Goal: Transaction & Acquisition: Purchase product/service

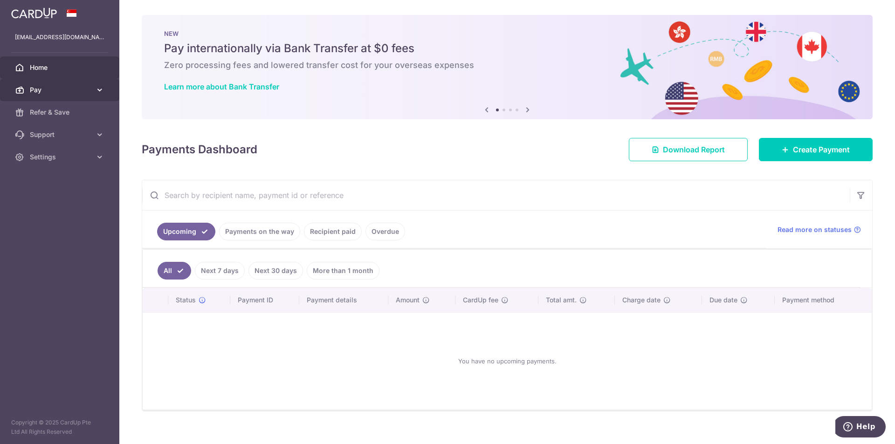
click at [46, 89] on span "Pay" at bounding box center [61, 89] width 62 height 9
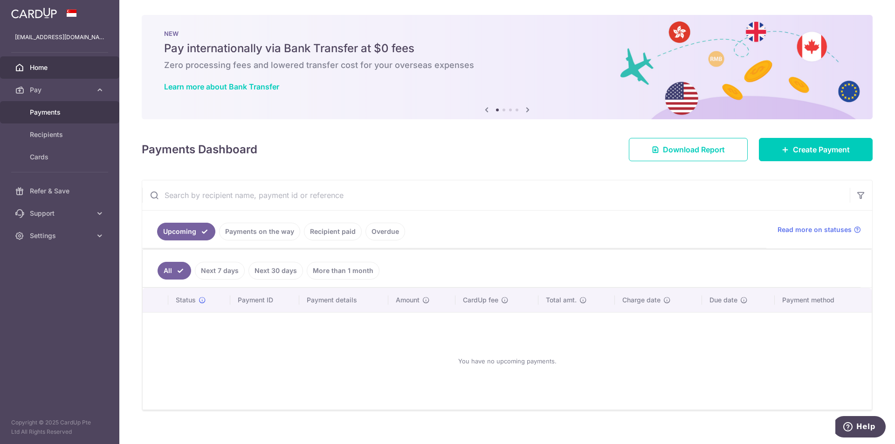
click at [69, 114] on span "Payments" at bounding box center [61, 112] width 62 height 9
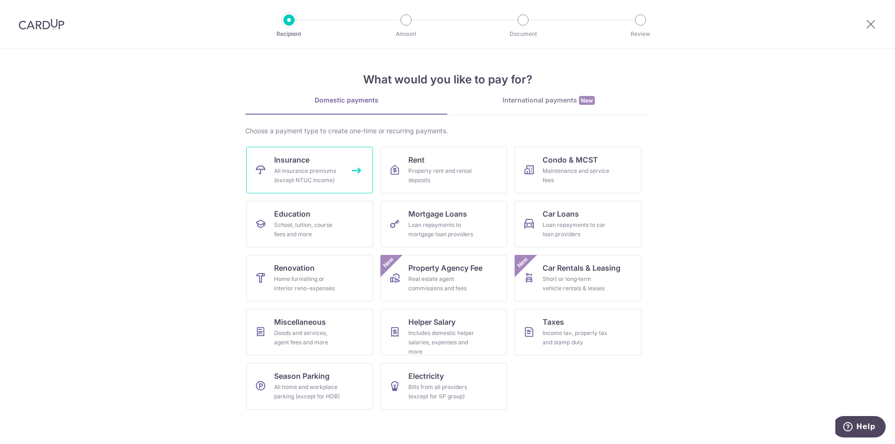
click at [293, 169] on div "All insurance premiums (except NTUC Income)" at bounding box center [307, 175] width 67 height 19
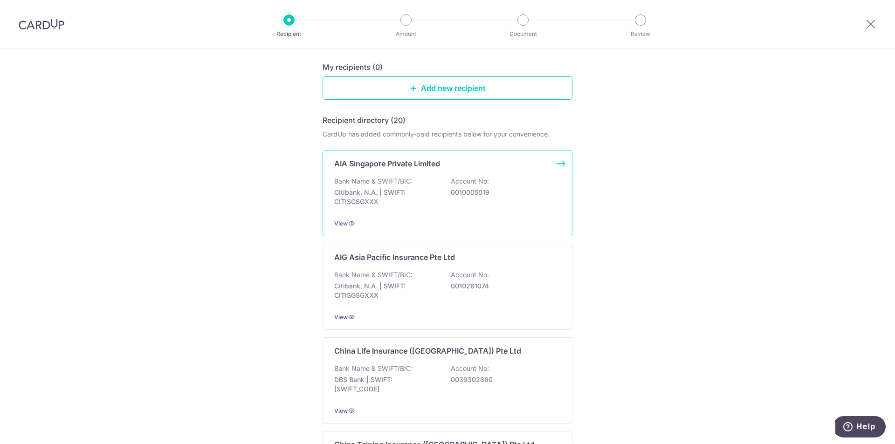
scroll to position [93, 0]
click at [463, 203] on div "Bank Name & SWIFT/BIC: Citibank, N.A. | SWIFT: CITISGSGXXX Account No: 00100050…" at bounding box center [447, 193] width 227 height 35
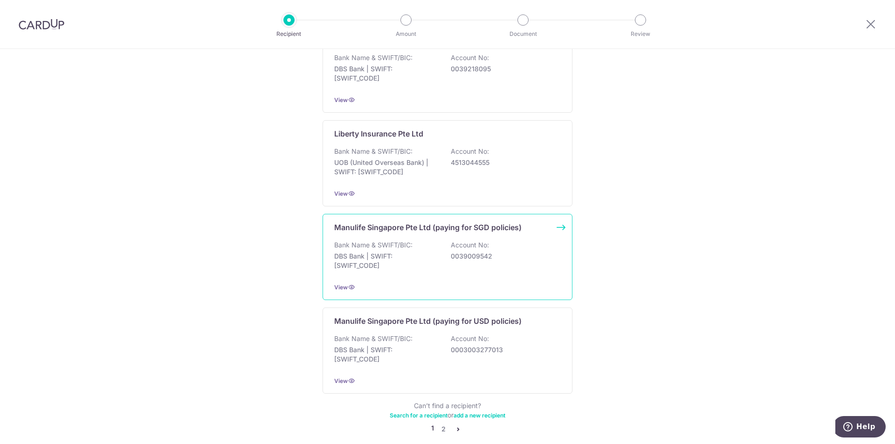
scroll to position [829, 0]
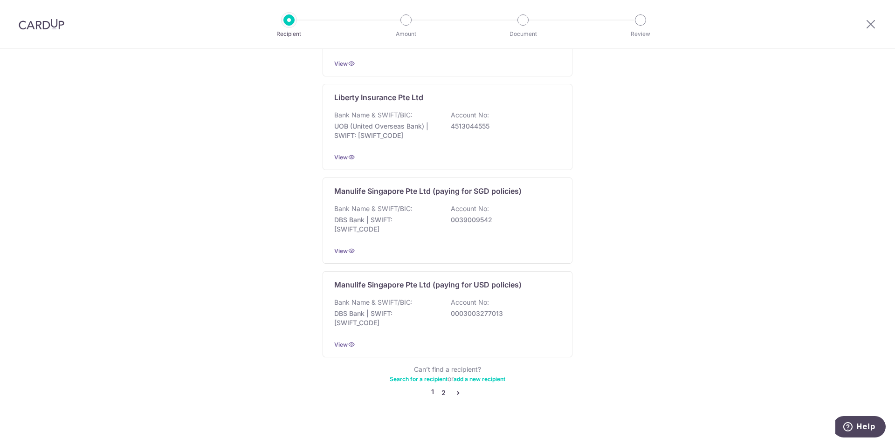
click at [438, 387] on link "2" at bounding box center [443, 392] width 11 height 11
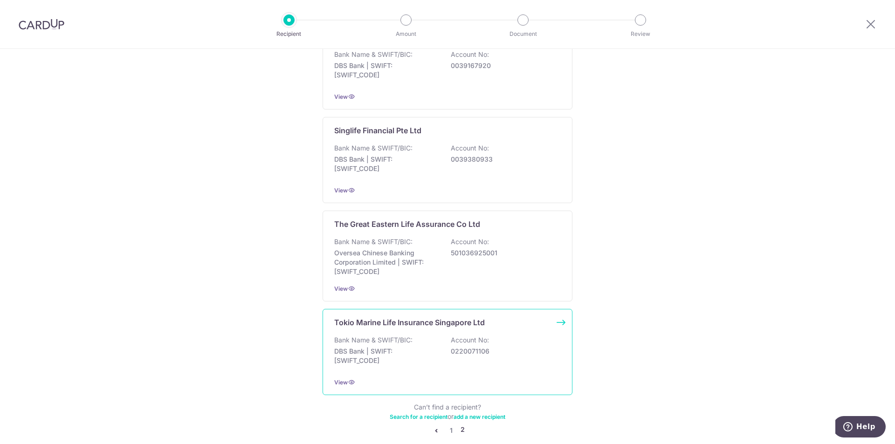
scroll to position [834, 0]
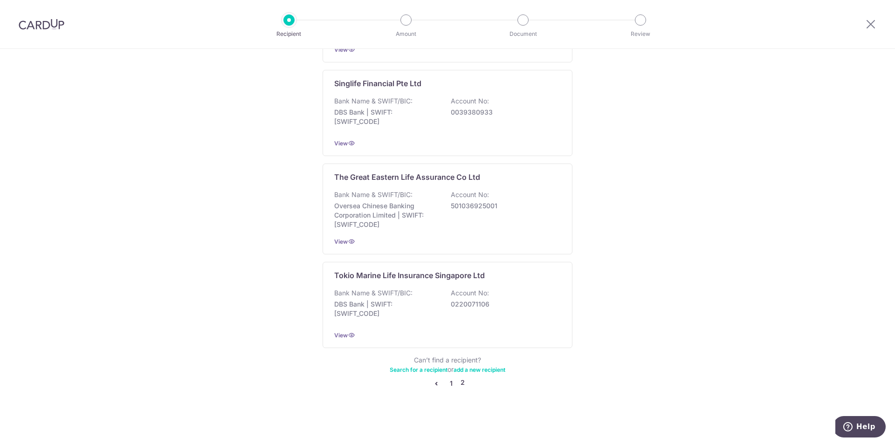
click at [450, 384] on link "1" at bounding box center [451, 383] width 11 height 11
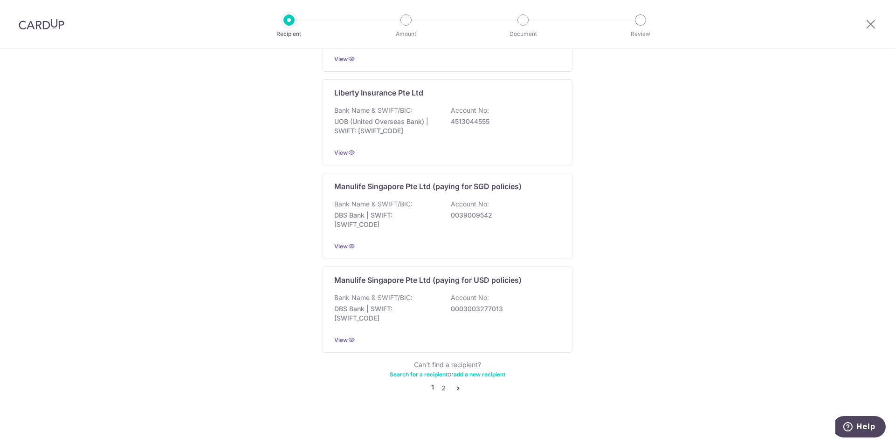
scroll to position [0, 0]
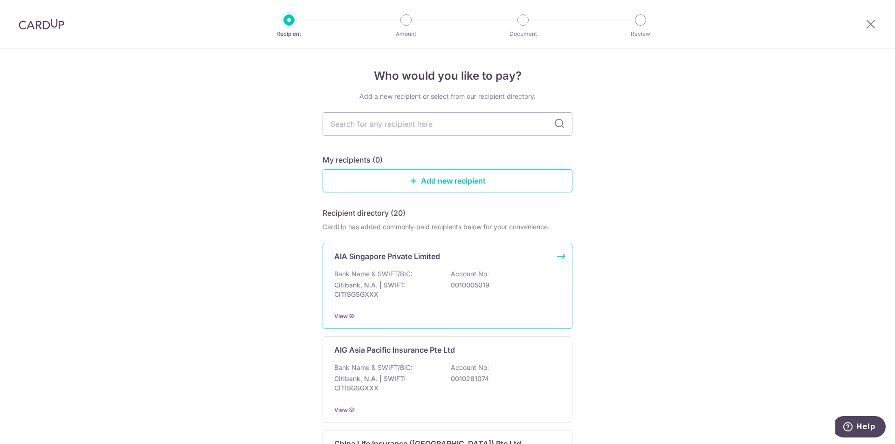
click at [421, 293] on p "Citibank, N.A. | SWIFT: CITISGSGXXX" at bounding box center [386, 290] width 104 height 19
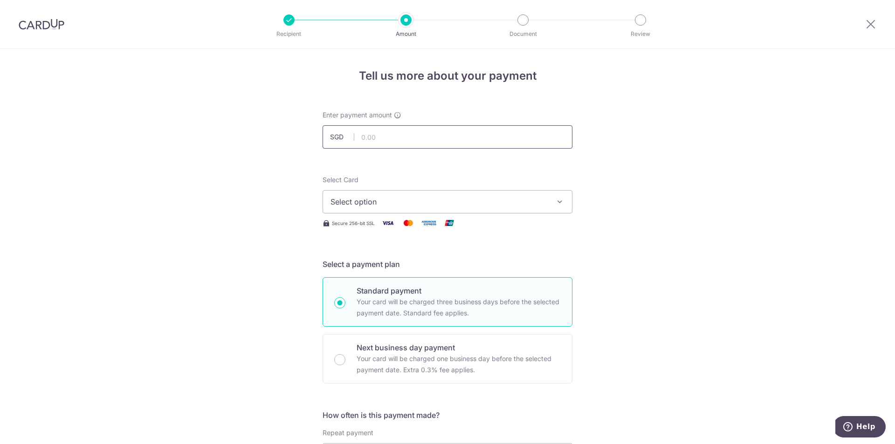
click at [420, 141] on input "text" at bounding box center [448, 136] width 250 height 23
type input "183.20"
click at [528, 200] on span "Select option" at bounding box center [439, 201] width 217 height 11
click at [469, 271] on span "**** 2078" at bounding box center [448, 268] width 234 height 11
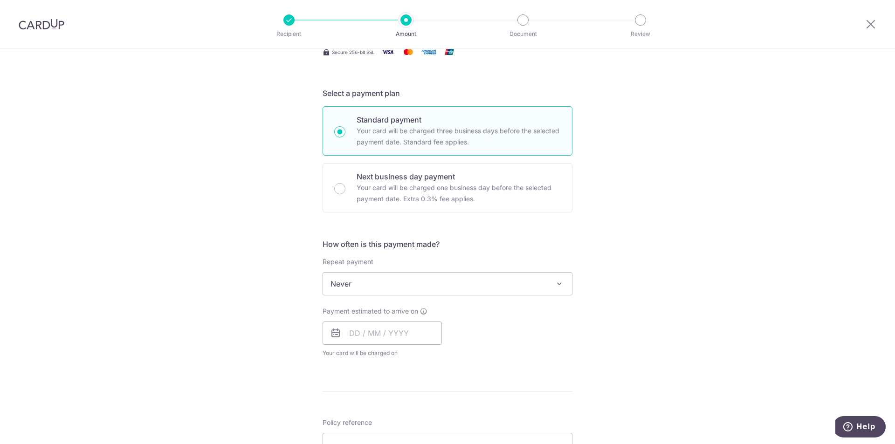
scroll to position [187, 0]
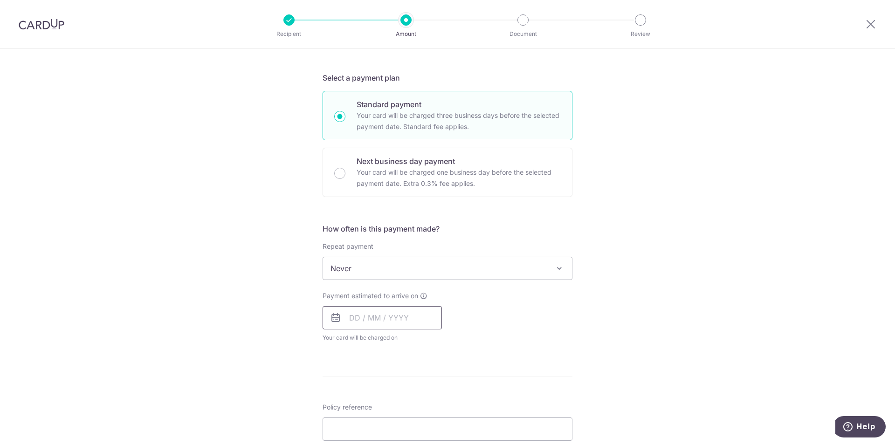
click at [421, 318] on input "text" at bounding box center [382, 317] width 119 height 23
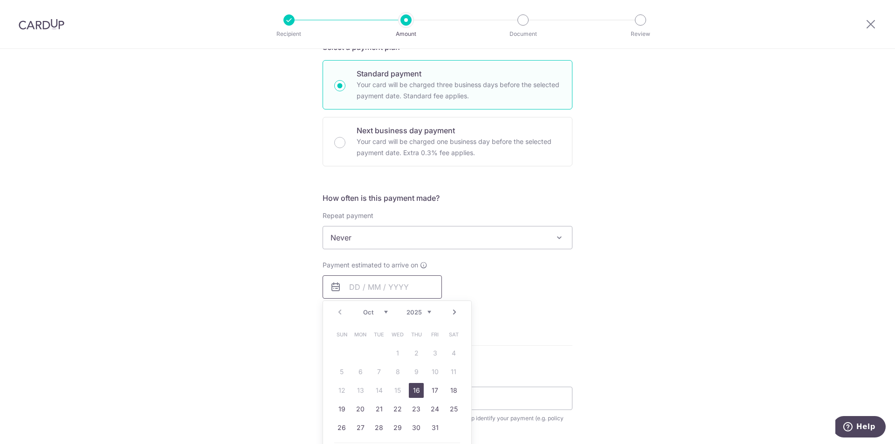
scroll to position [233, 0]
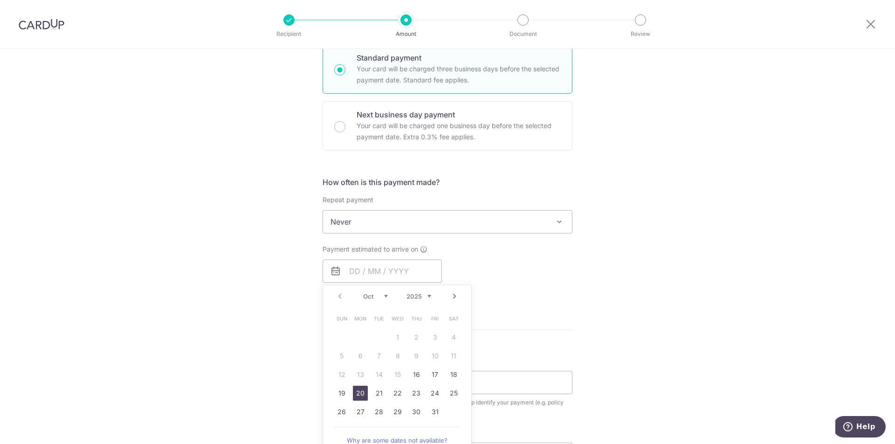
click at [356, 398] on link "20" at bounding box center [360, 393] width 15 height 15
type input "20/10/2025"
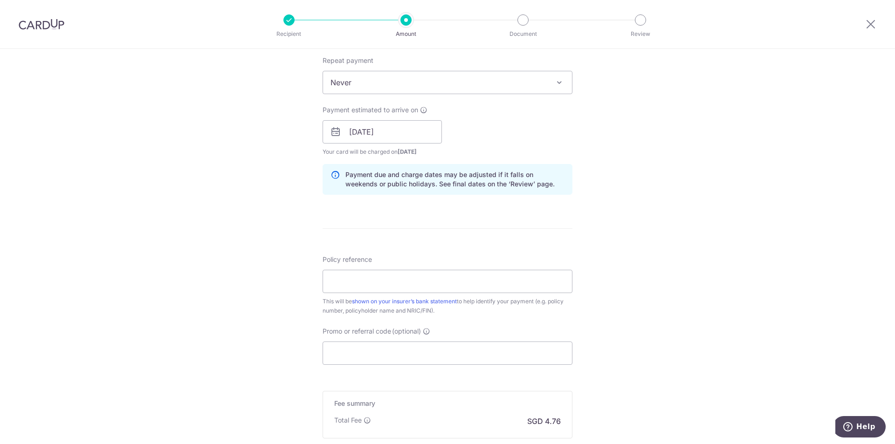
scroll to position [373, 0]
click at [480, 289] on input "Policy reference" at bounding box center [448, 281] width 250 height 23
type input "E234907869"
click at [619, 211] on div "Tell us more about your payment Enter payment amount SGD 183.20 183.20 Select C…" at bounding box center [447, 117] width 895 height 882
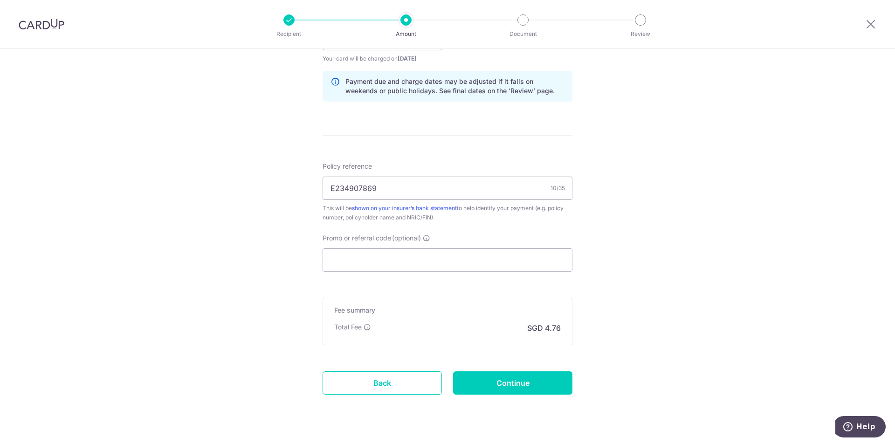
scroll to position [466, 0]
click at [396, 259] on input "Promo or referral code (optional)" at bounding box center [448, 259] width 250 height 23
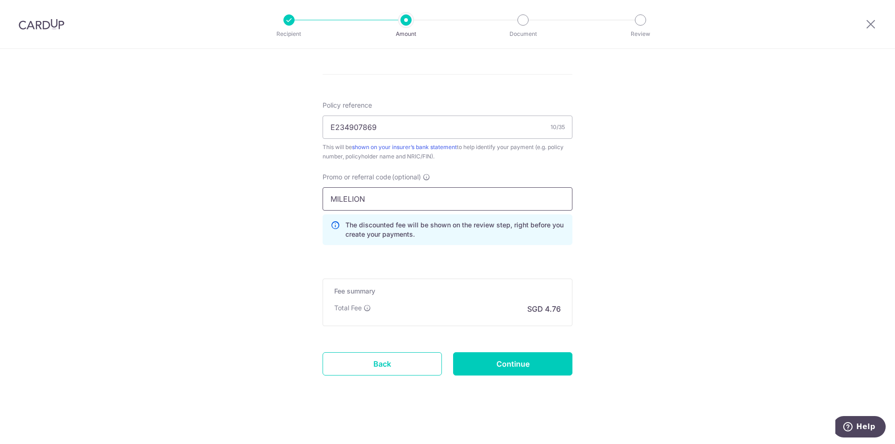
scroll to position [528, 0]
type input "MILELION"
click at [509, 374] on input "Continue" at bounding box center [512, 362] width 119 height 23
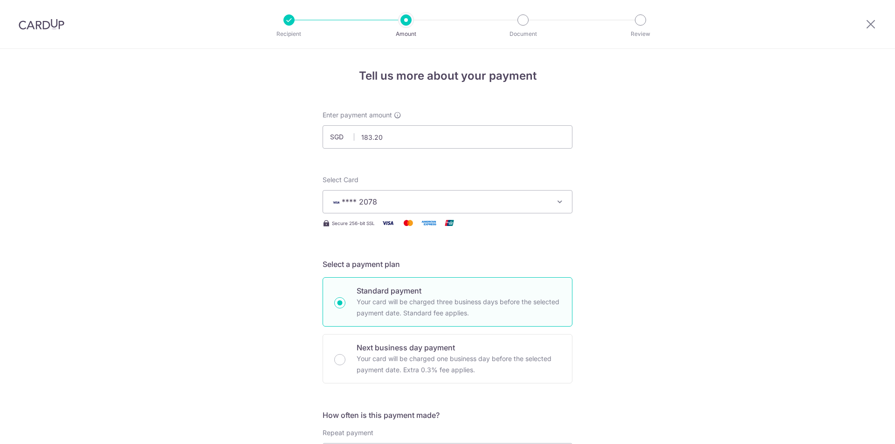
scroll to position [541, 0]
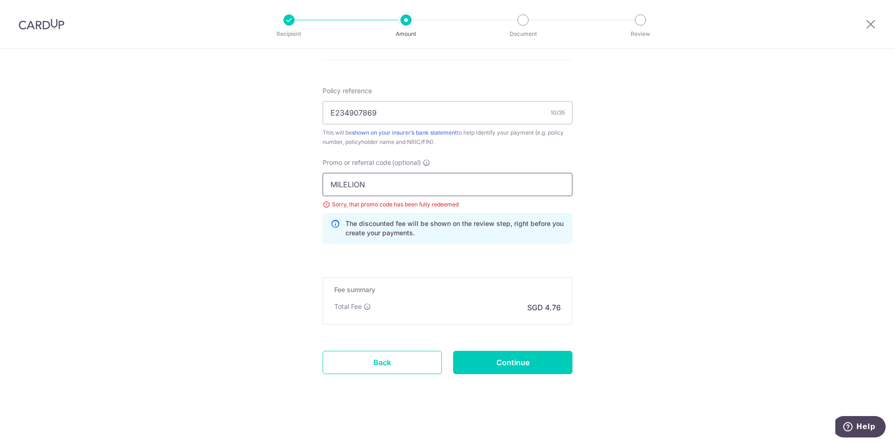
drag, startPoint x: 369, startPoint y: 192, endPoint x: 140, endPoint y: 193, distance: 228.9
type input "OFF225"
click at [524, 355] on input "Continue" at bounding box center [512, 362] width 119 height 23
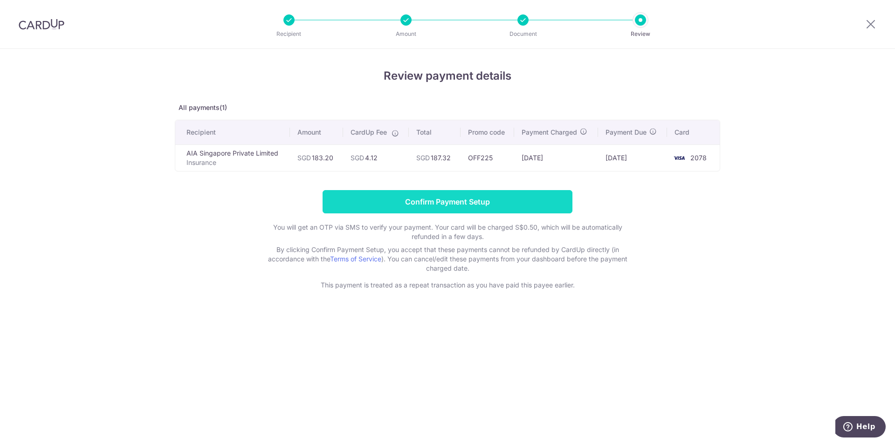
click at [407, 200] on input "Confirm Payment Setup" at bounding box center [448, 201] width 250 height 23
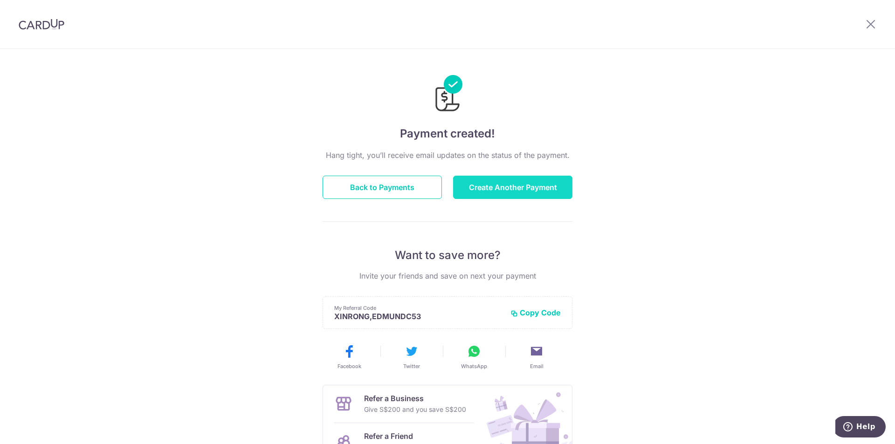
click at [537, 191] on button "Create Another Payment" at bounding box center [512, 187] width 119 height 23
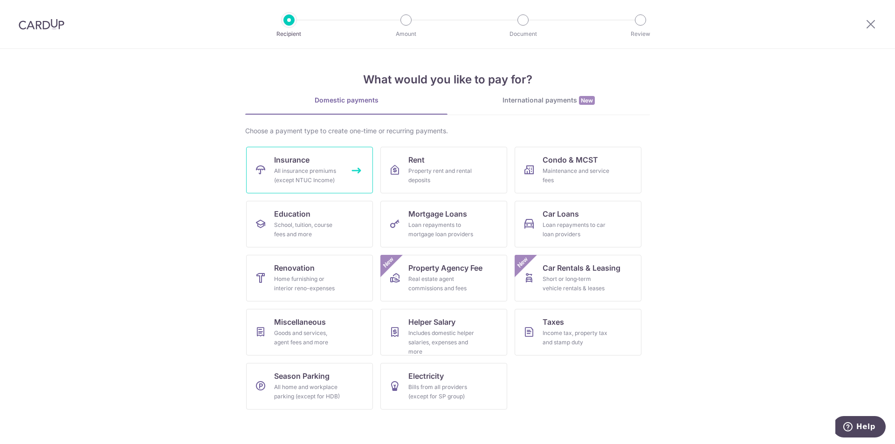
click at [325, 172] on div "All insurance premiums (except NTUC Income)" at bounding box center [307, 175] width 67 height 19
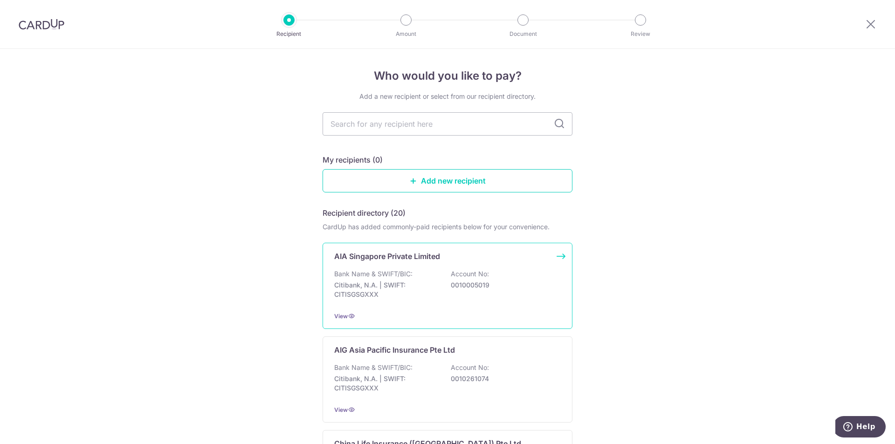
click at [428, 295] on p "Citibank, N.A. | SWIFT: CITISGSGXXX" at bounding box center [386, 290] width 104 height 19
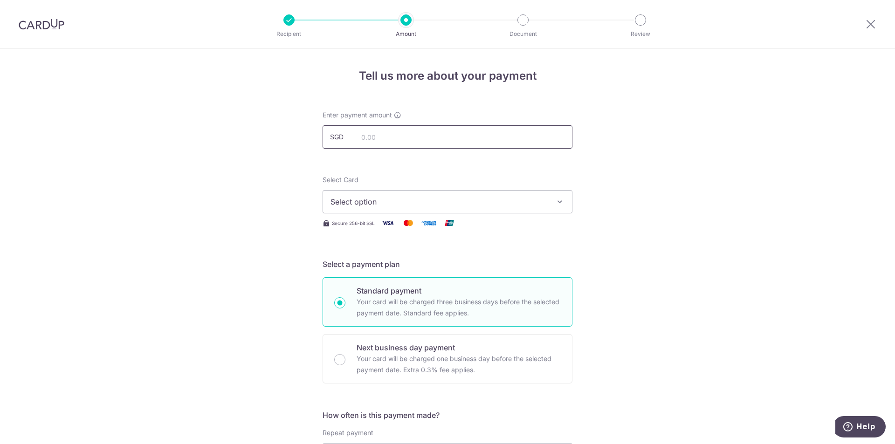
click at [389, 134] on input "text" at bounding box center [448, 136] width 250 height 23
type input "184.00"
click at [342, 199] on span "Select option" at bounding box center [439, 201] width 217 height 11
drag, startPoint x: 396, startPoint y: 264, endPoint x: 408, endPoint y: 265, distance: 11.7
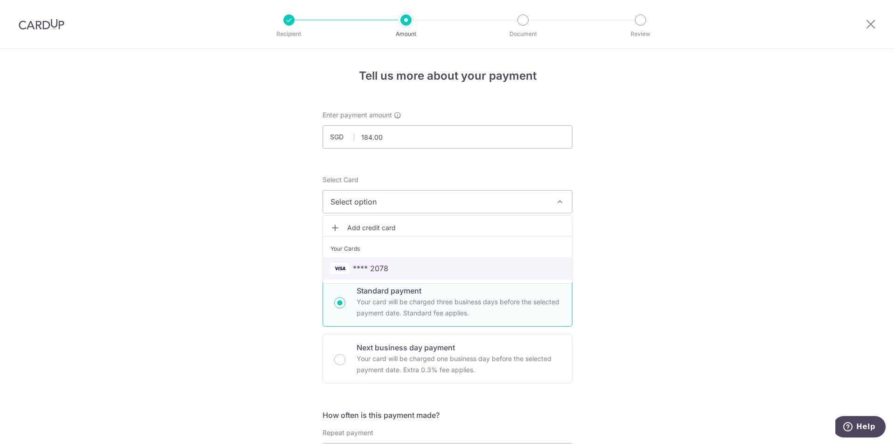
click at [396, 264] on span "**** 2078" at bounding box center [448, 268] width 234 height 11
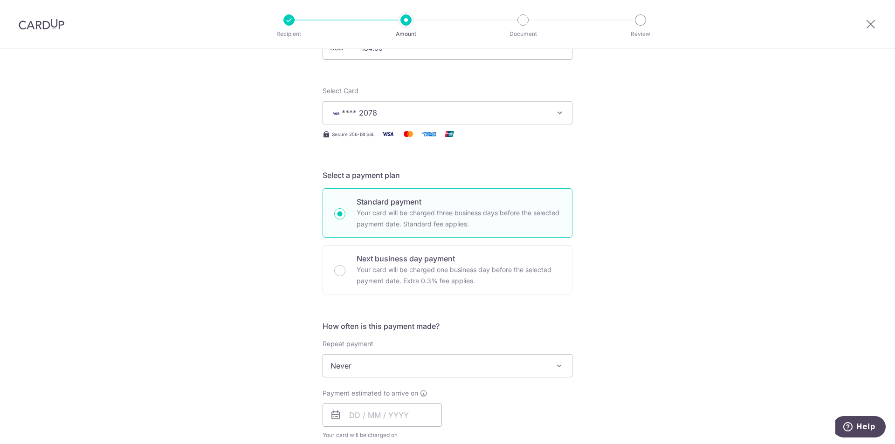
scroll to position [233, 0]
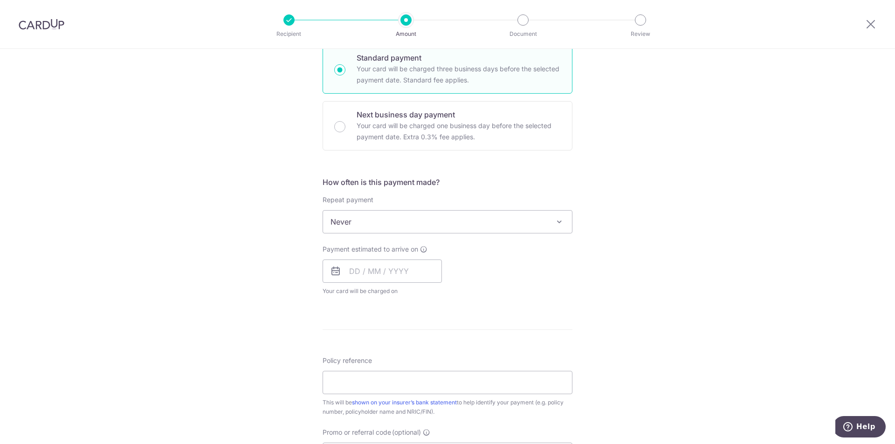
click at [433, 225] on span "Never" at bounding box center [447, 222] width 249 height 22
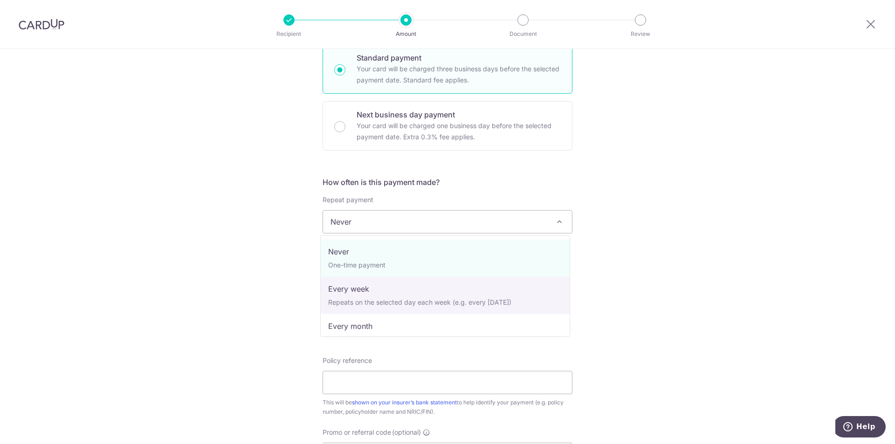
drag, startPoint x: 644, startPoint y: 297, endPoint x: 587, endPoint y: 328, distance: 65.9
click at [645, 297] on div "Tell us more about your payment Enter payment amount SGD 184.00 184.00 Select C…" at bounding box center [447, 237] width 895 height 843
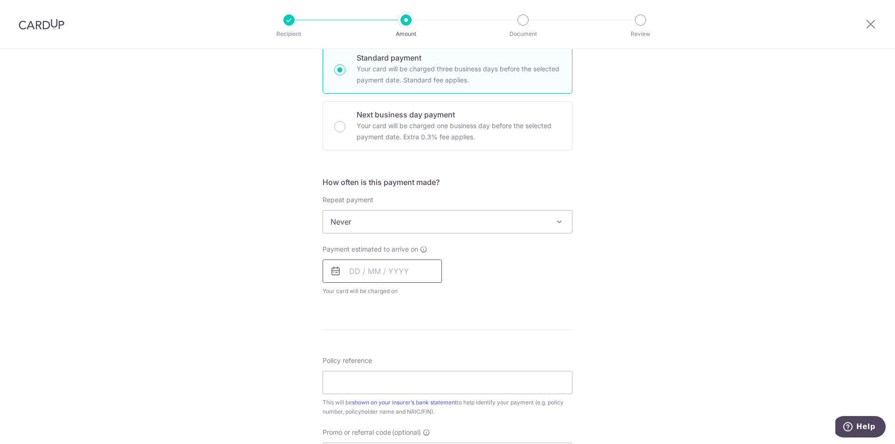
click at [377, 283] on div "Payment estimated to arrive on Your card will be charged on for the first payme…" at bounding box center [382, 270] width 119 height 51
click at [380, 277] on input "text" at bounding box center [382, 271] width 119 height 23
click at [353, 392] on link "20" at bounding box center [360, 393] width 15 height 15
type input "20/10/2025"
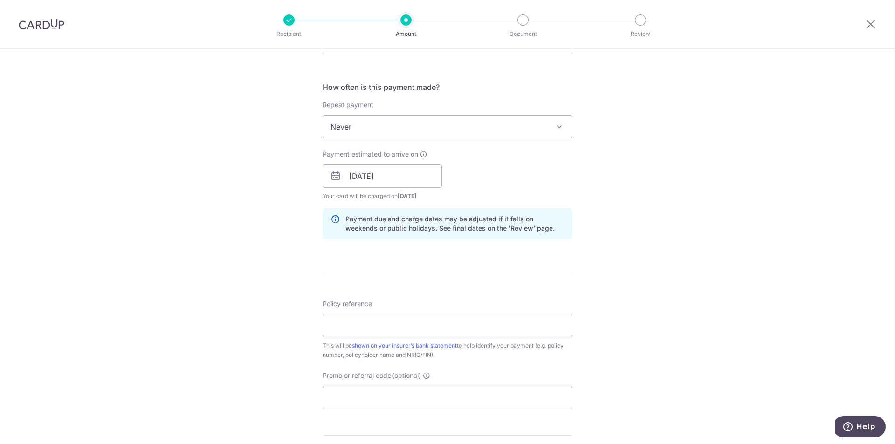
scroll to position [373, 0]
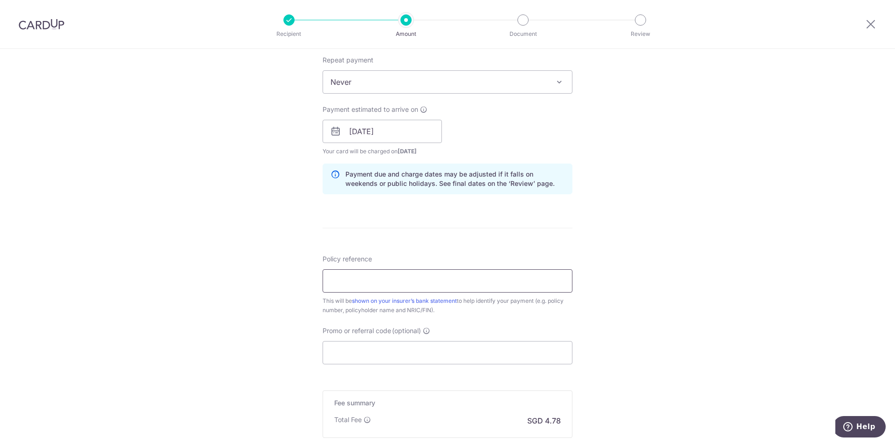
click at [346, 276] on input "Policy reference" at bounding box center [448, 281] width 250 height 23
type input "H234907869"
click at [303, 256] on div "Tell us more about your payment Enter payment amount SGD 184.00 184.00 Select C…" at bounding box center [447, 117] width 895 height 882
click at [370, 359] on input "Promo or referral code (optional)" at bounding box center [448, 352] width 250 height 23
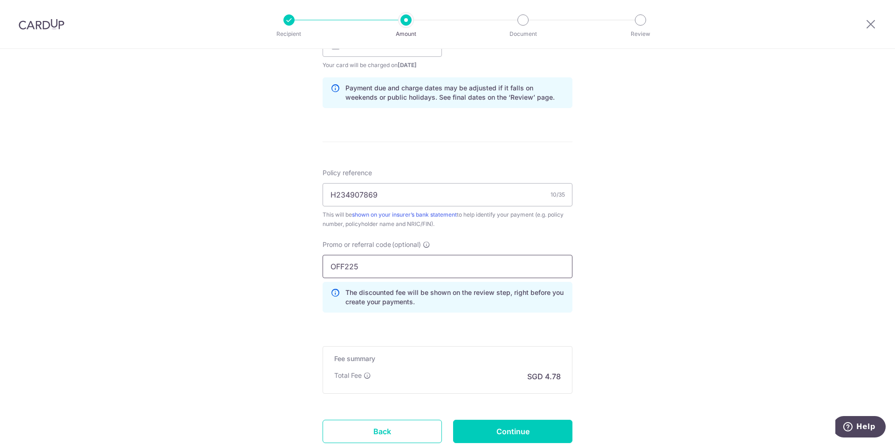
scroll to position [528, 0]
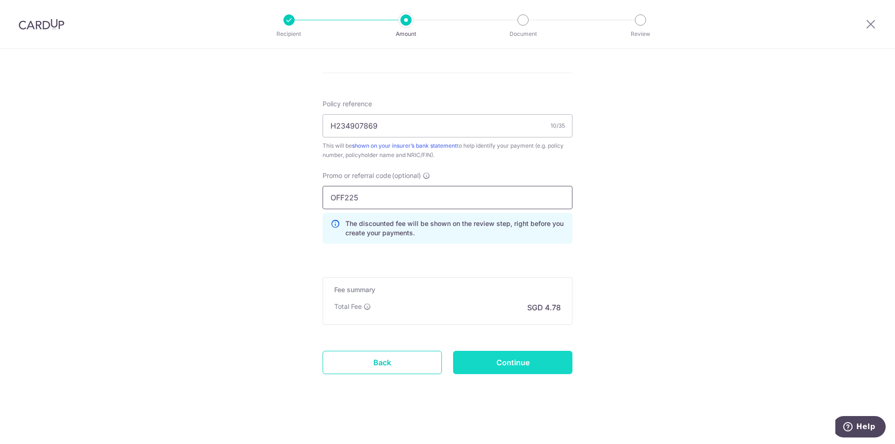
type input "OFF225"
click at [499, 363] on input "Continue" at bounding box center [512, 362] width 119 height 23
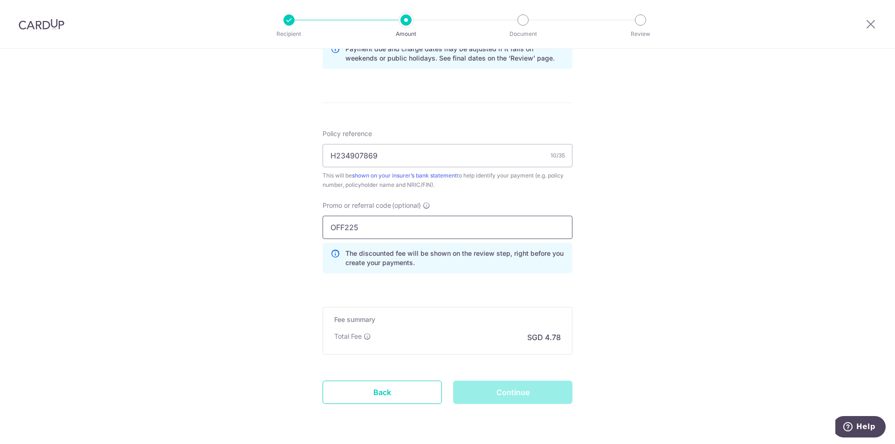
scroll to position [482, 0]
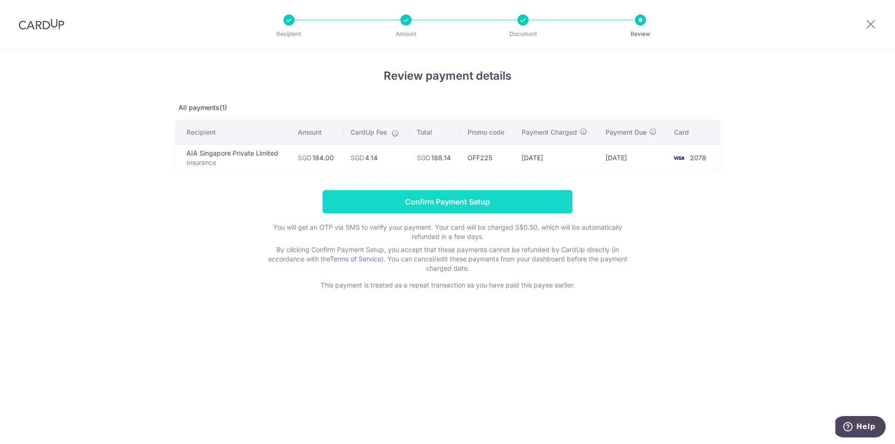
click at [424, 202] on input "Confirm Payment Setup" at bounding box center [448, 201] width 250 height 23
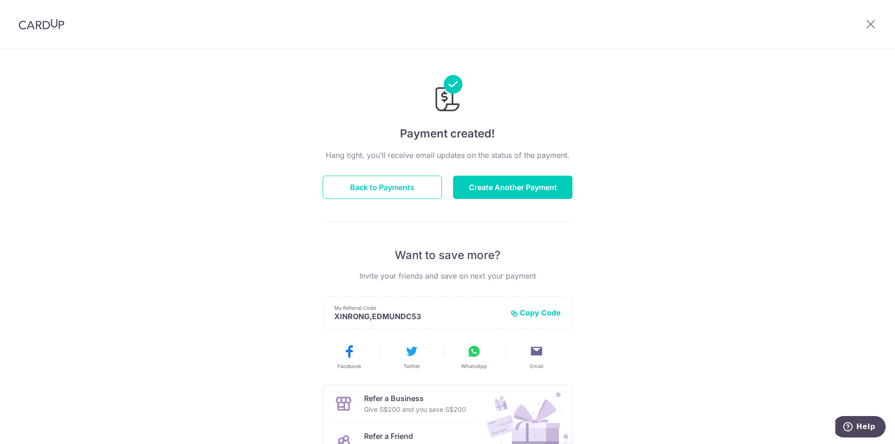
click at [422, 200] on div "Hang tight, you’ll receive email updates on the status of the payment. Back to …" at bounding box center [448, 326] width 250 height 353
click at [415, 195] on button "Back to Payments" at bounding box center [382, 187] width 119 height 23
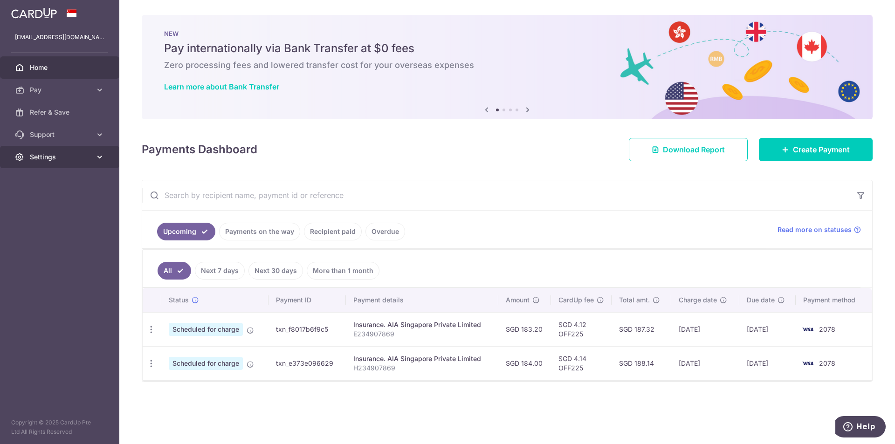
click at [102, 154] on icon at bounding box center [99, 156] width 9 height 9
click at [38, 197] on span "Logout" at bounding box center [61, 201] width 62 height 9
